Goal: Find specific page/section: Find specific page/section

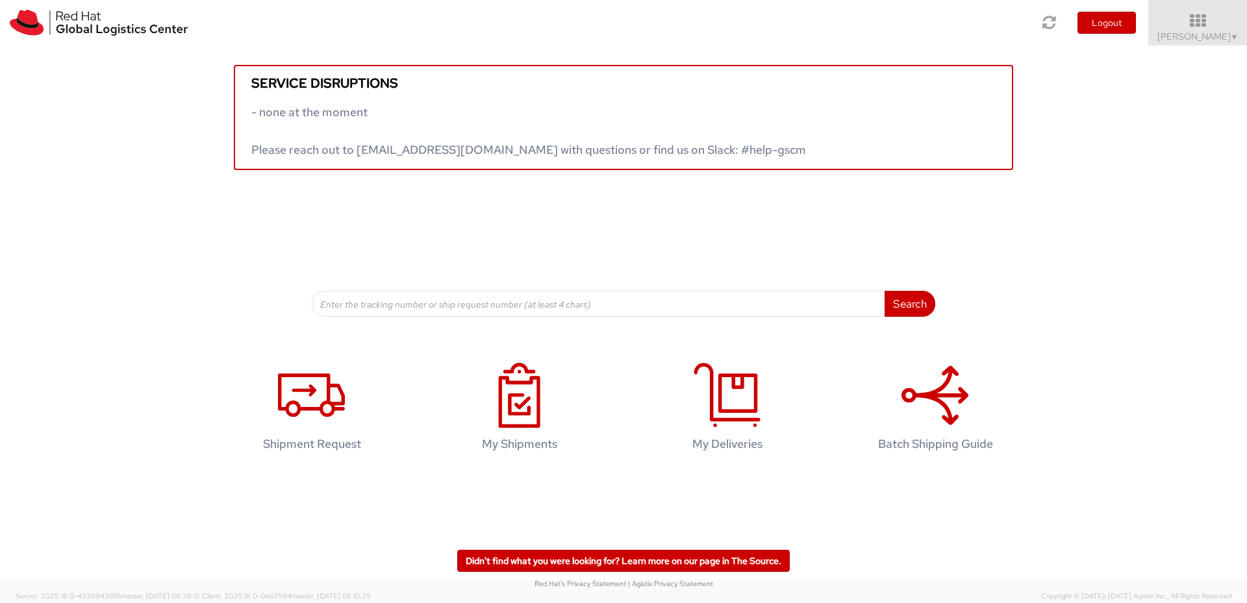
click at [701, 169] on div "Service disruptions - none at the moment Please reach out to globallogistics@re…" at bounding box center [623, 107] width 1247 height 125
click at [701, 240] on div "Service disruptions - none at the moment Please reach out to globallogistics@re…" at bounding box center [623, 181] width 1247 height 272
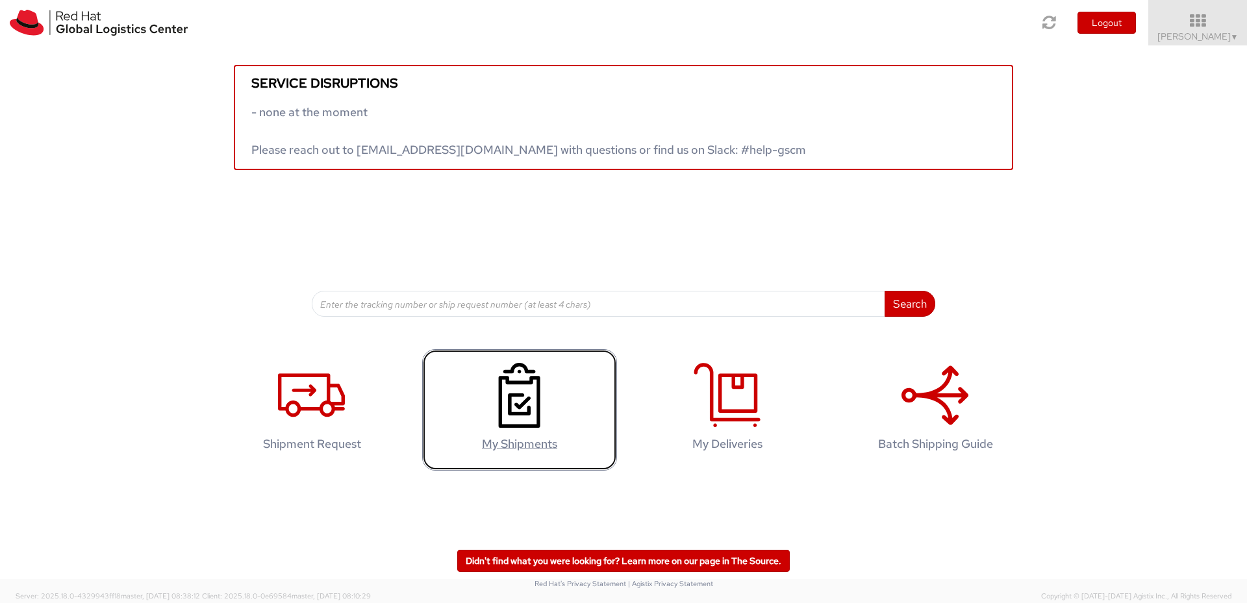
click at [503, 399] on icon at bounding box center [519, 395] width 67 height 65
